Goal: Transaction & Acquisition: Purchase product/service

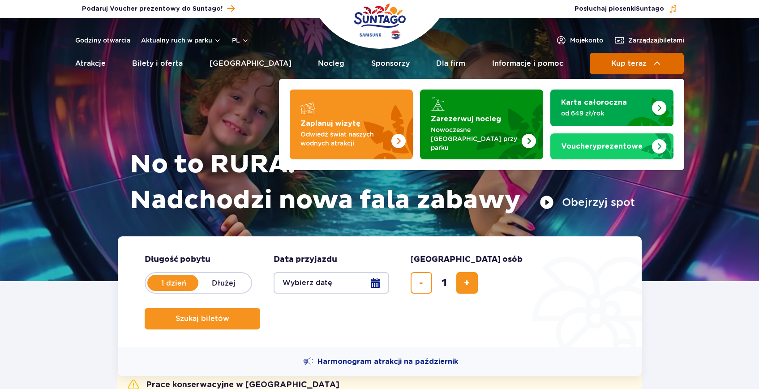
click at [653, 65] on img at bounding box center [657, 63] width 11 height 11
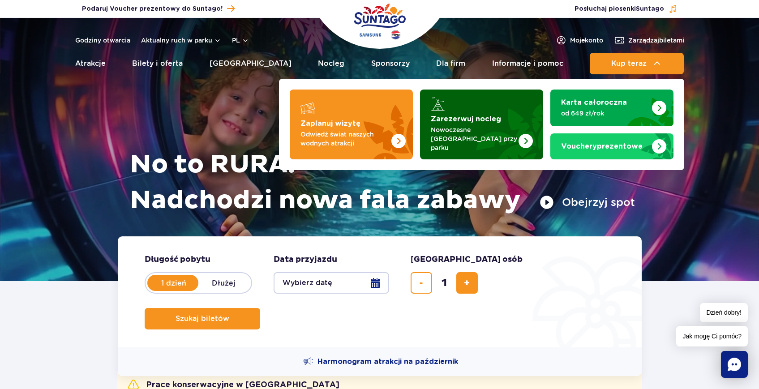
click at [518, 133] on div "Zarezerwuj nocleg Nowoczesne osiedle domków przy parku" at bounding box center [482, 134] width 102 height 38
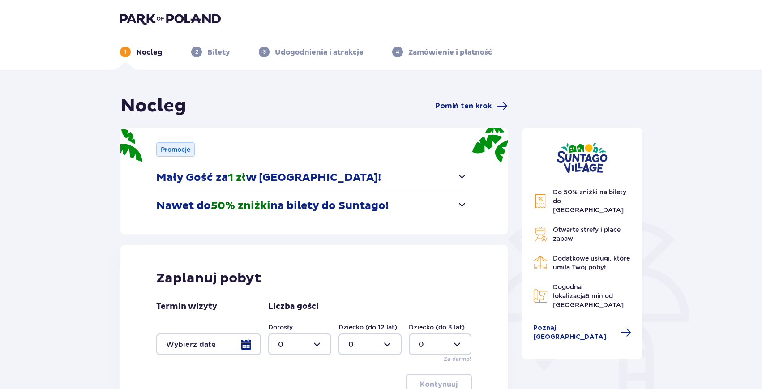
click at [193, 16] on img at bounding box center [170, 19] width 101 height 13
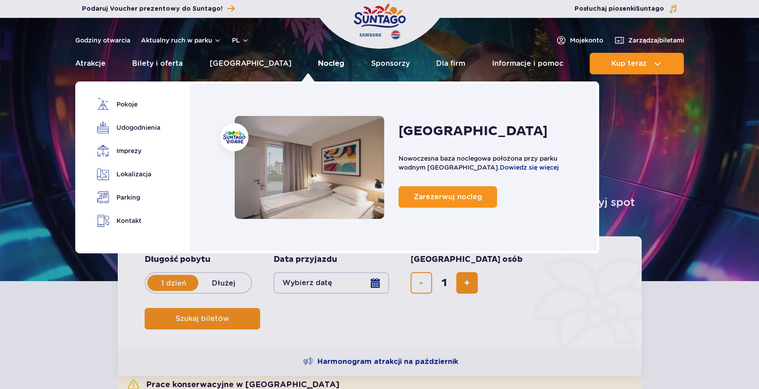
click at [318, 60] on link "Nocleg" at bounding box center [331, 63] width 26 height 21
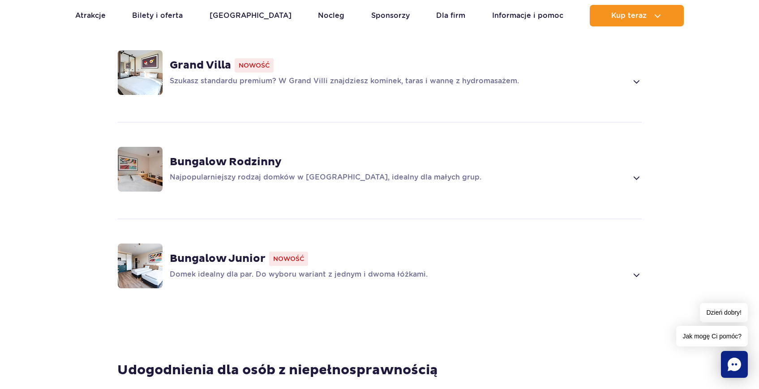
scroll to position [733, 0]
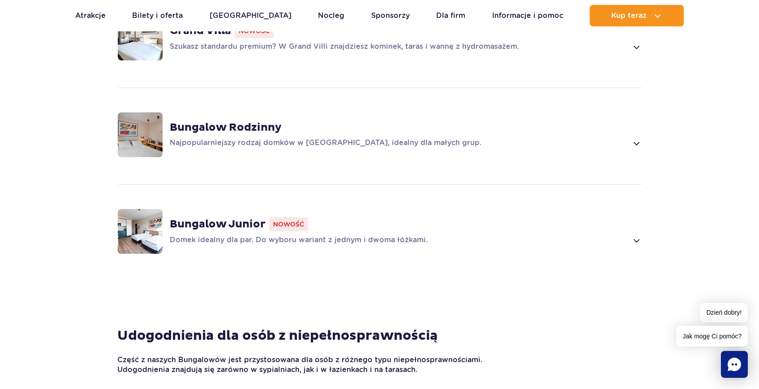
click at [449, 235] on p "Domek idealny dla par. Do wyboru wariant z jednym i dwoma łóżkami." at bounding box center [399, 240] width 458 height 11
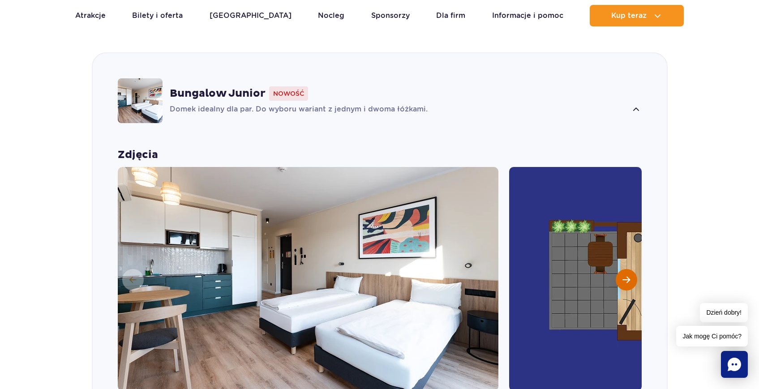
scroll to position [864, 0]
click at [629, 275] on span "Następny slajd" at bounding box center [626, 279] width 8 height 8
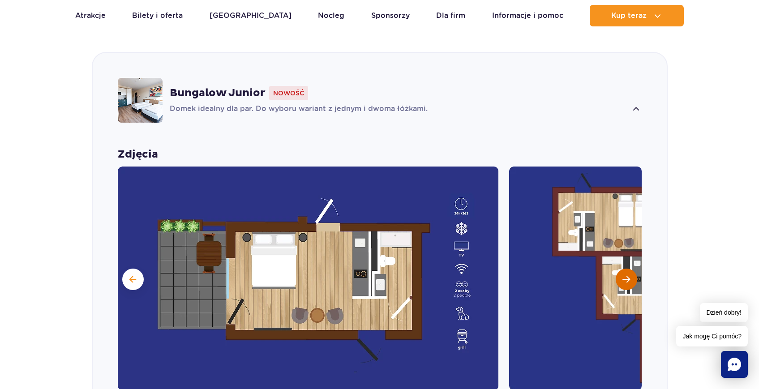
click at [629, 275] on span "Następny slajd" at bounding box center [626, 279] width 8 height 8
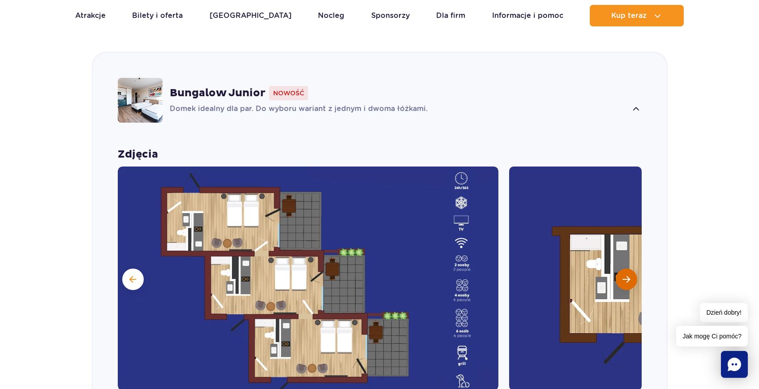
click at [630, 269] on button "Następny slajd" at bounding box center [625, 279] width 21 height 21
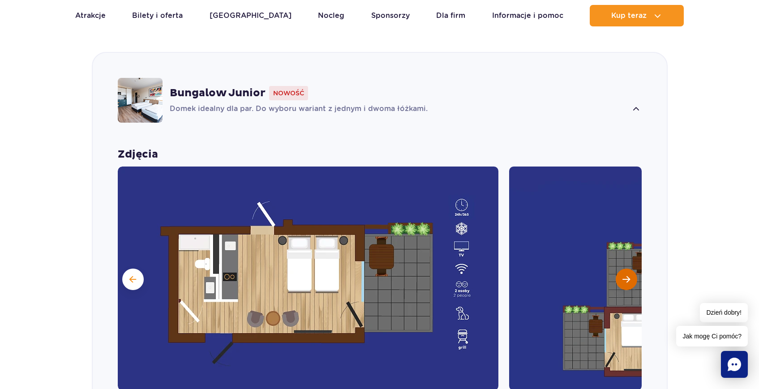
click at [630, 269] on button "Następny slajd" at bounding box center [625, 279] width 21 height 21
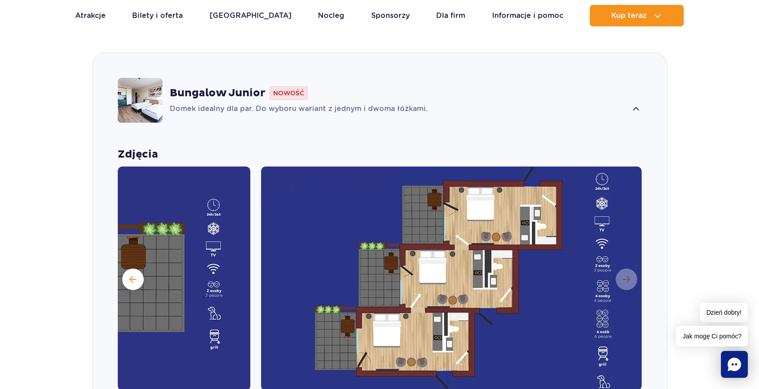
click at [630, 268] on img at bounding box center [451, 278] width 380 height 224
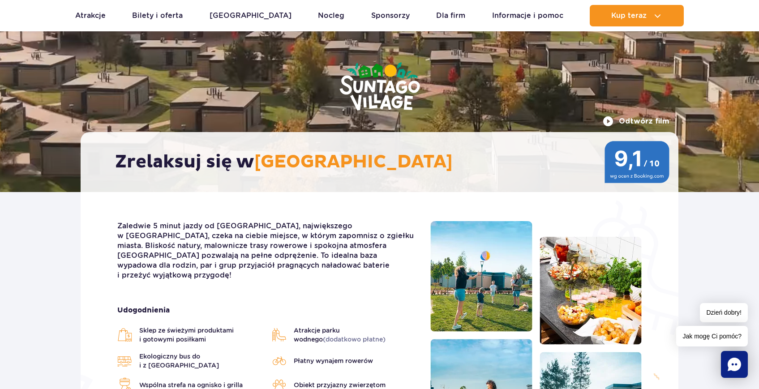
scroll to position [0, 0]
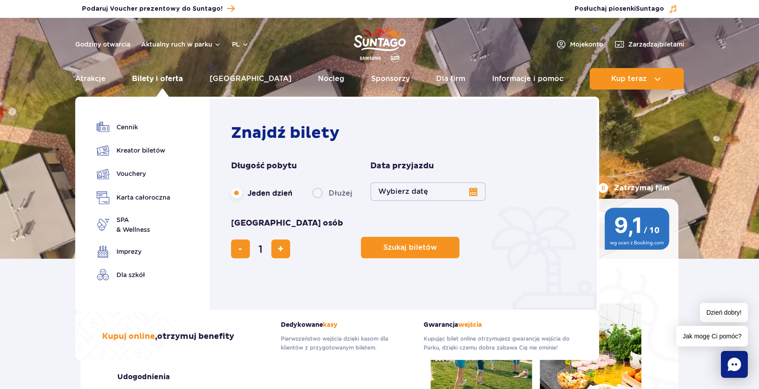
click at [170, 80] on link "Bilety i oferta" at bounding box center [157, 78] width 51 height 21
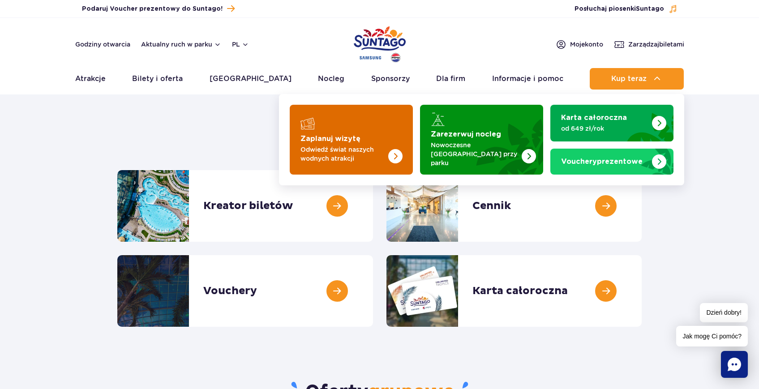
click at [388, 139] on img "Zaplanuj wizytę" at bounding box center [376, 140] width 71 height 70
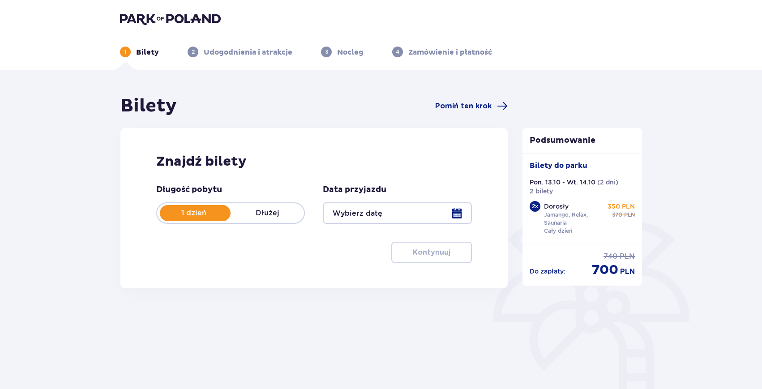
type input "13.10.25 - 14.10.25"
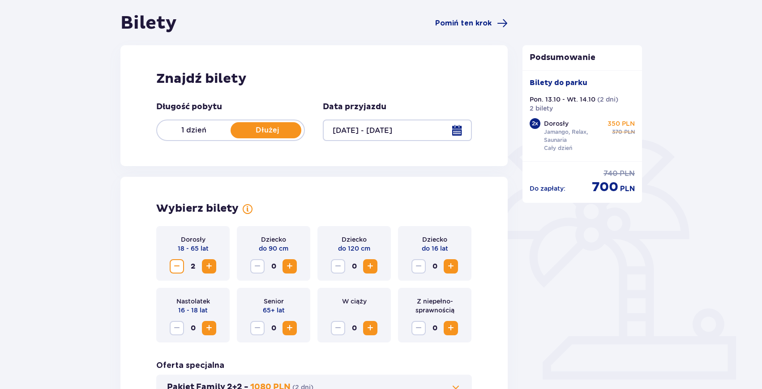
click at [202, 132] on p "1 dzień" at bounding box center [193, 130] width 73 height 10
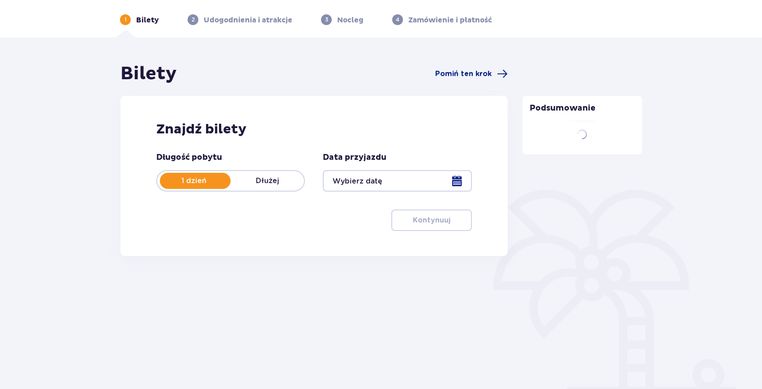
scroll to position [67, 0]
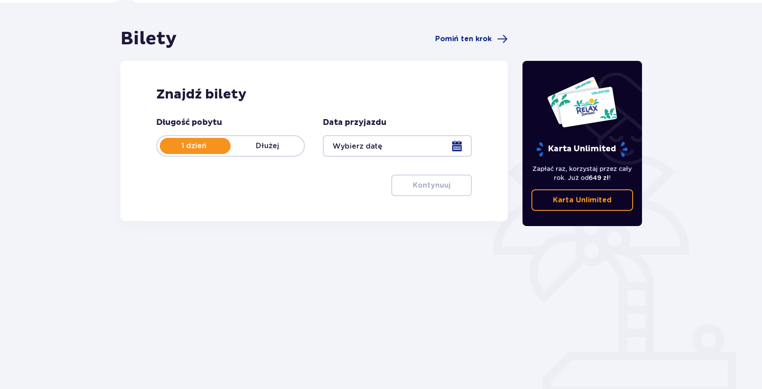
click at [457, 144] on div at bounding box center [397, 145] width 149 height 21
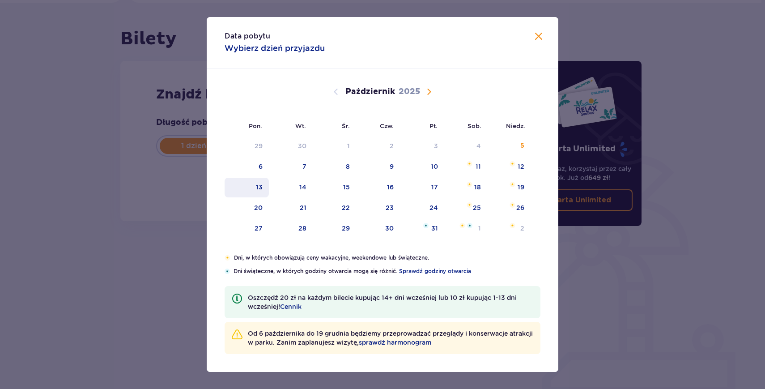
click at [260, 184] on div "13" at bounding box center [259, 187] width 7 height 9
type input "13.10.25"
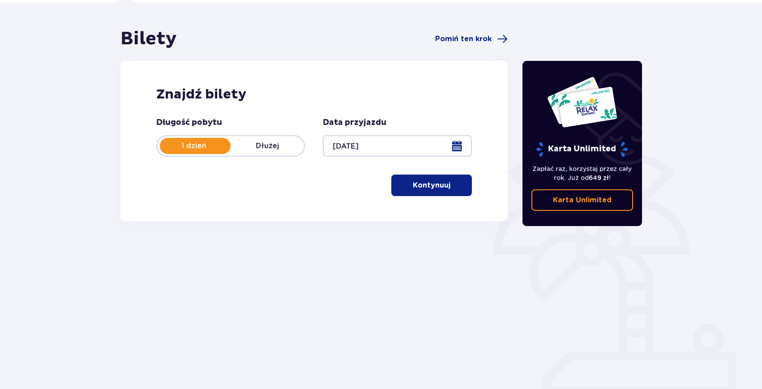
click at [421, 183] on p "Kontynuuj" at bounding box center [432, 185] width 38 height 10
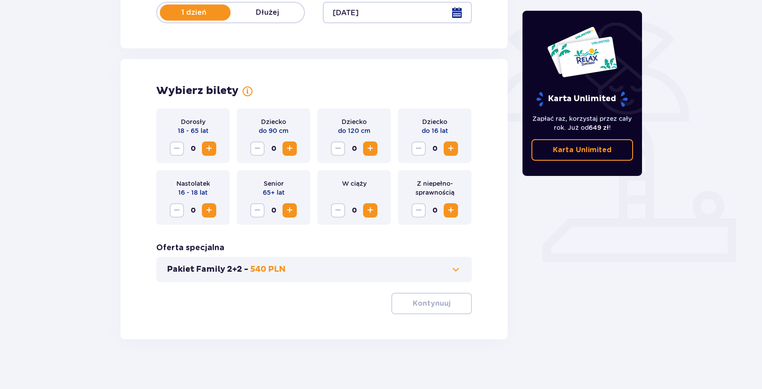
scroll to position [205, 0]
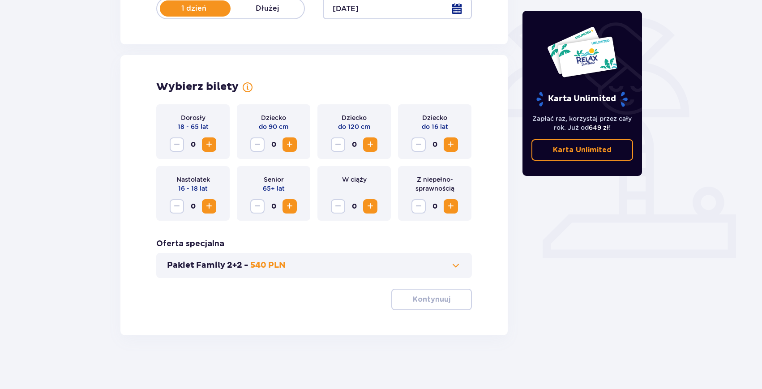
click at [209, 148] on span "Zwiększ" at bounding box center [209, 144] width 11 height 11
click at [449, 302] on span "button" at bounding box center [452, 299] width 11 height 11
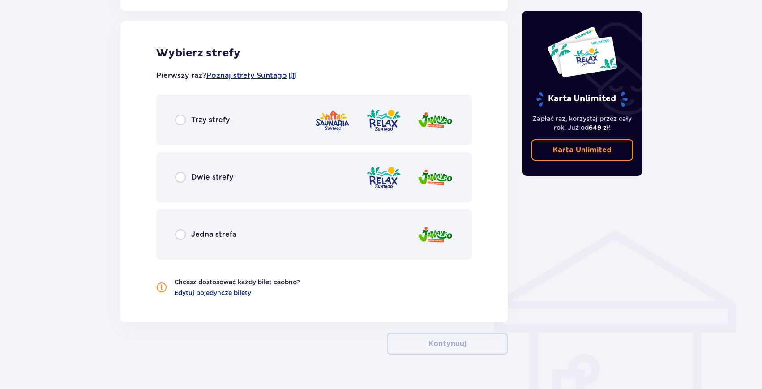
click at [232, 134] on div "Trzy strefy" at bounding box center [314, 120] width 316 height 50
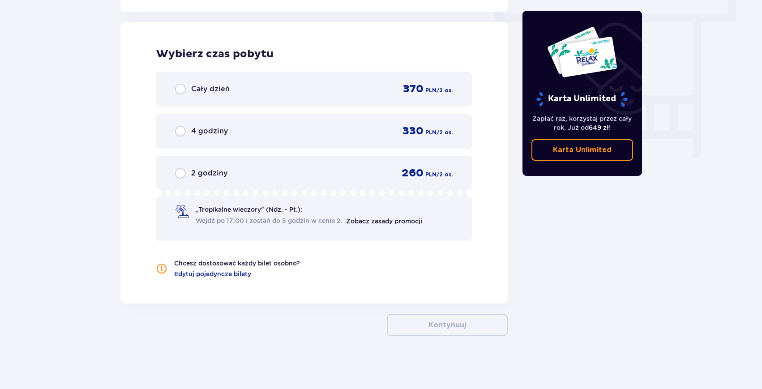
scroll to position [808, 0]
click at [323, 92] on div "Cały dzień 370 PLN / 2 os." at bounding box center [314, 88] width 278 height 13
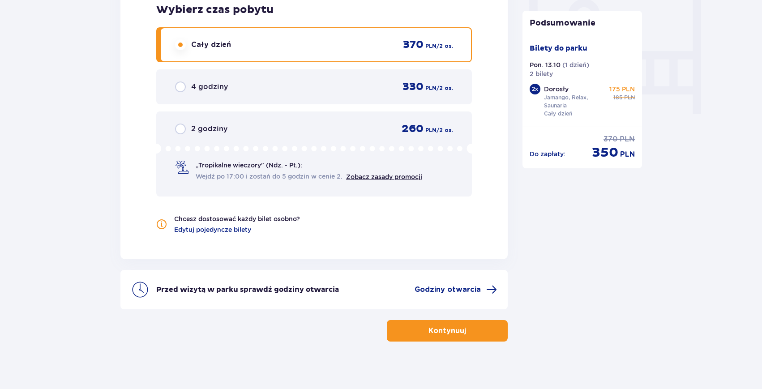
scroll to position [858, 0]
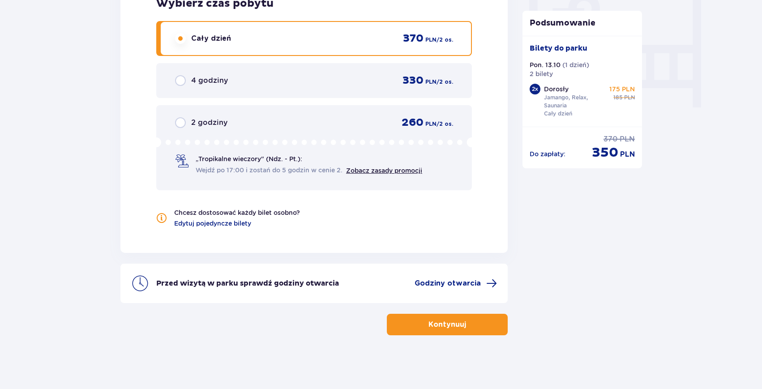
click at [413, 327] on button "Kontynuuj" at bounding box center [447, 324] width 121 height 21
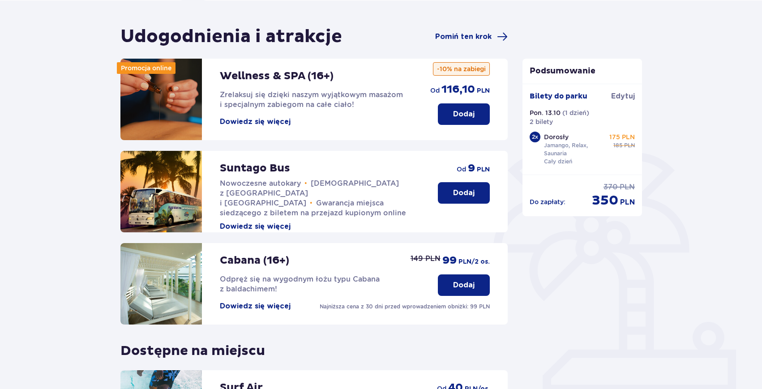
scroll to position [81, 0]
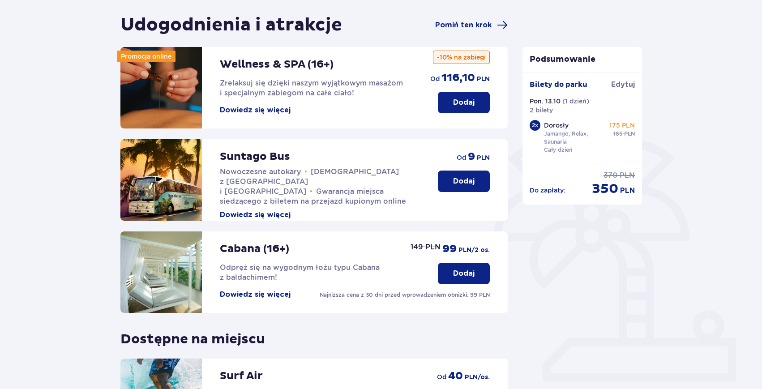
click at [452, 183] on button "Dodaj" at bounding box center [464, 181] width 52 height 21
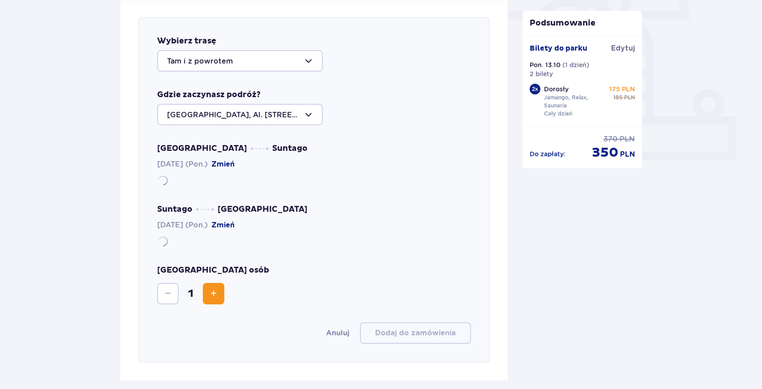
scroll to position [309, 0]
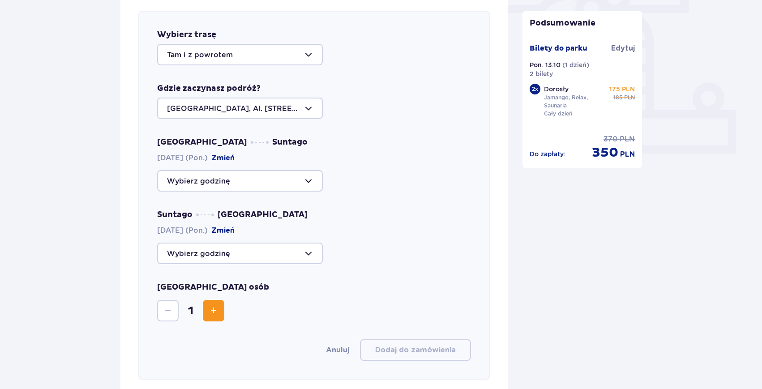
click at [256, 180] on div at bounding box center [240, 180] width 166 height 21
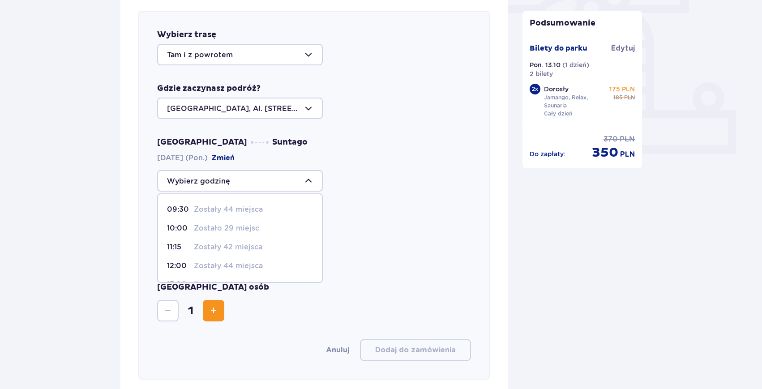
scroll to position [0, 0]
click at [248, 245] on p "Zostało 29 miejsc" at bounding box center [226, 246] width 65 height 10
type input "10:00"
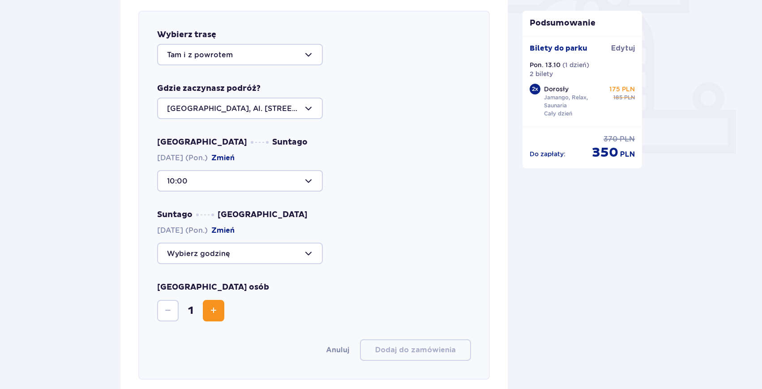
click at [246, 252] on div at bounding box center [240, 253] width 166 height 21
click at [244, 306] on p "Zostało 38 miejsc" at bounding box center [226, 303] width 65 height 10
type input "19:30"
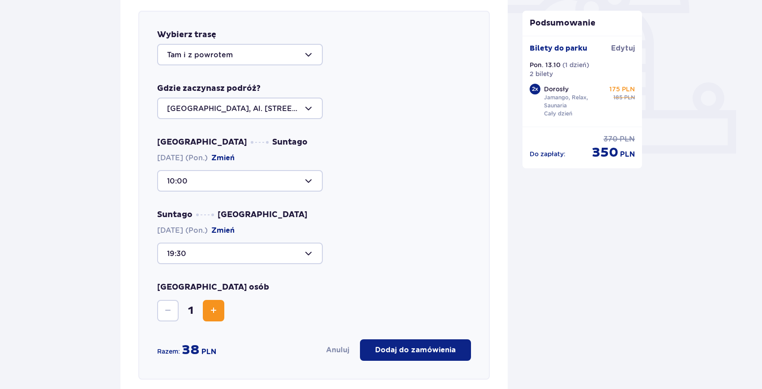
click at [210, 316] on span "Zwiększ" at bounding box center [213, 310] width 11 height 11
click at [410, 355] on p "Dodaj do zamówienia" at bounding box center [415, 350] width 81 height 10
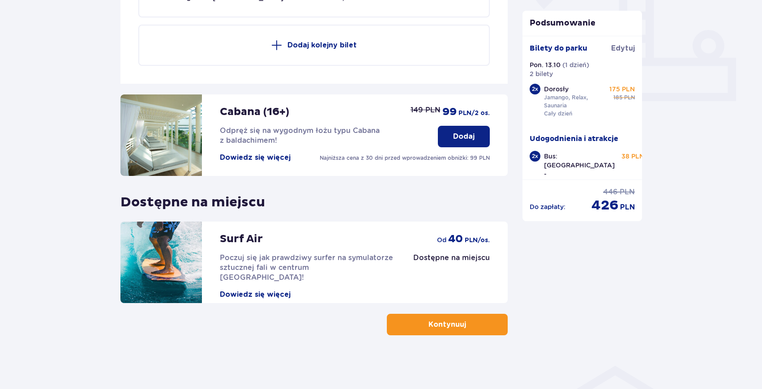
scroll to position [0, 0]
